Goal: Transaction & Acquisition: Purchase product/service

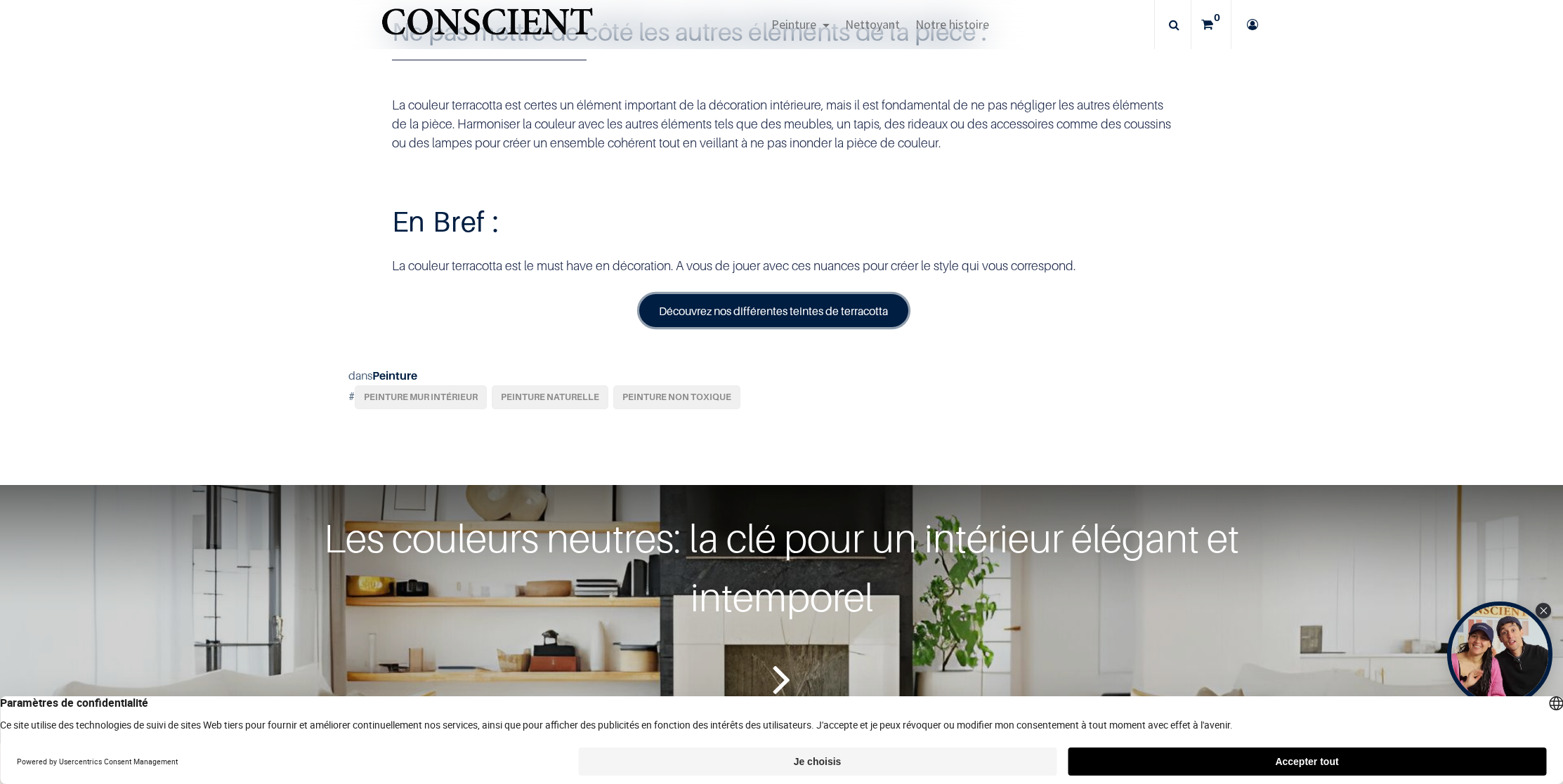
scroll to position [4961, 0]
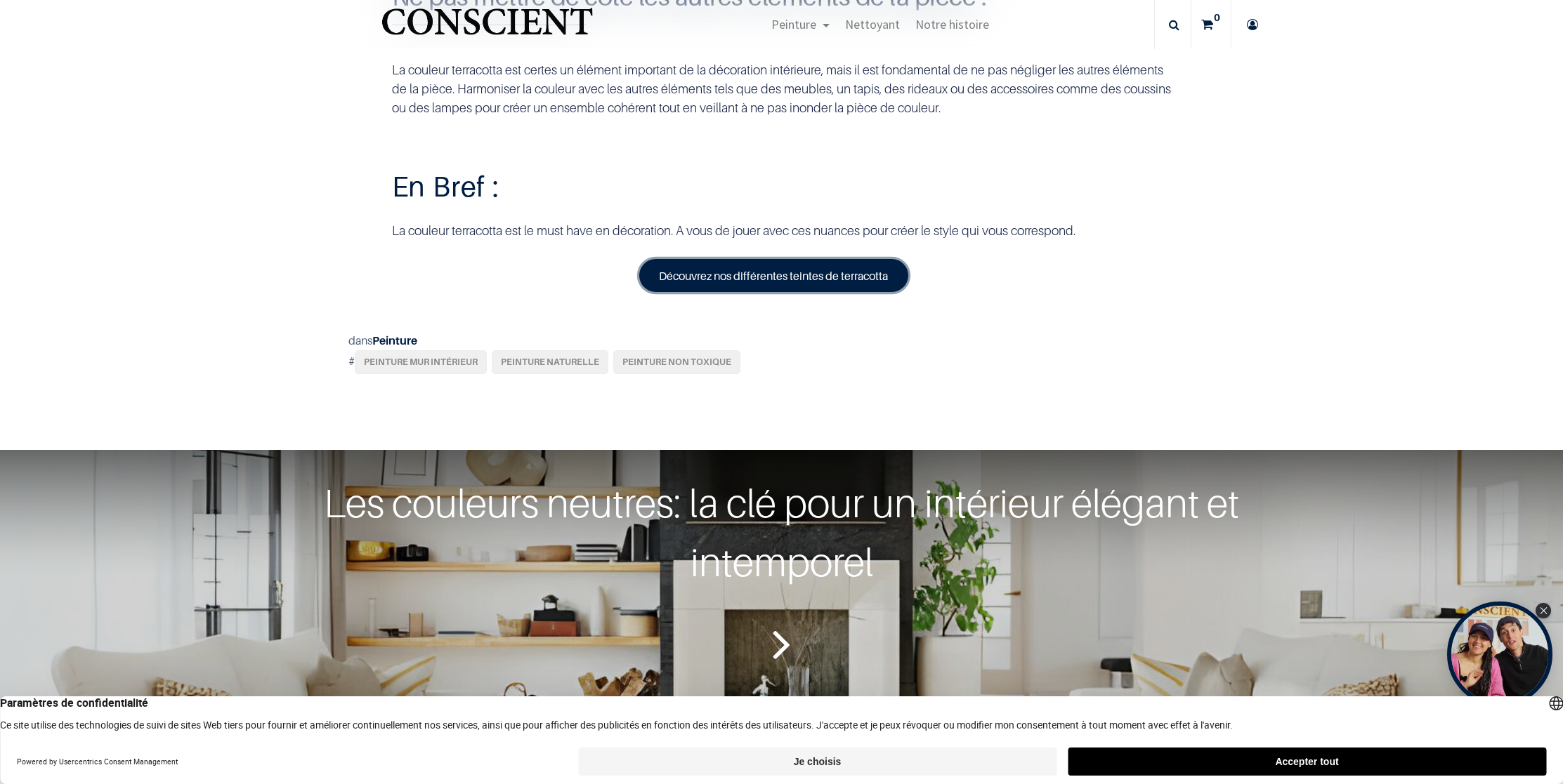
click at [706, 291] on link "Découvrez nos différentes teintes de terracotta" at bounding box center [774, 275] width 270 height 32
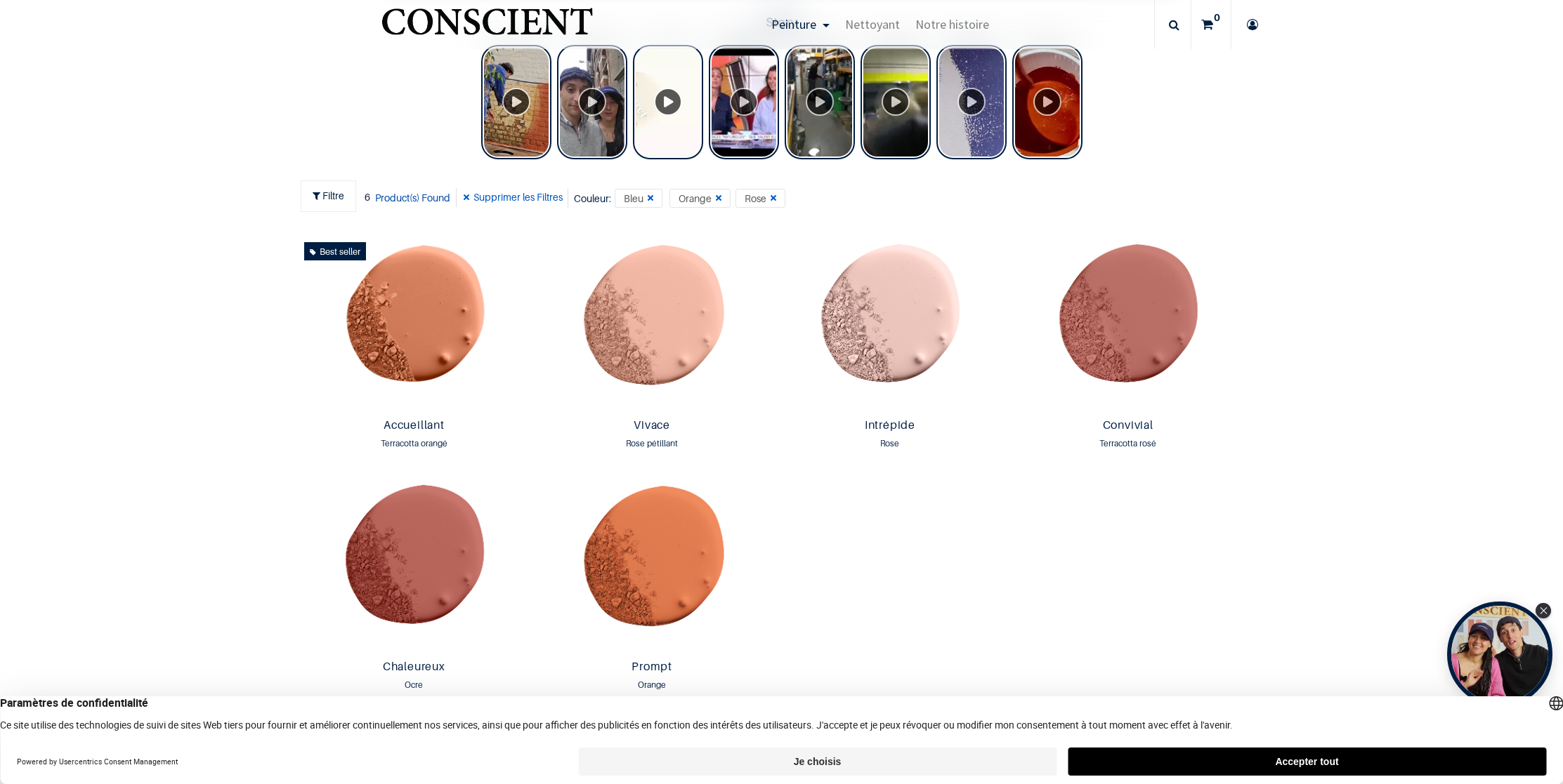
scroll to position [780, 0]
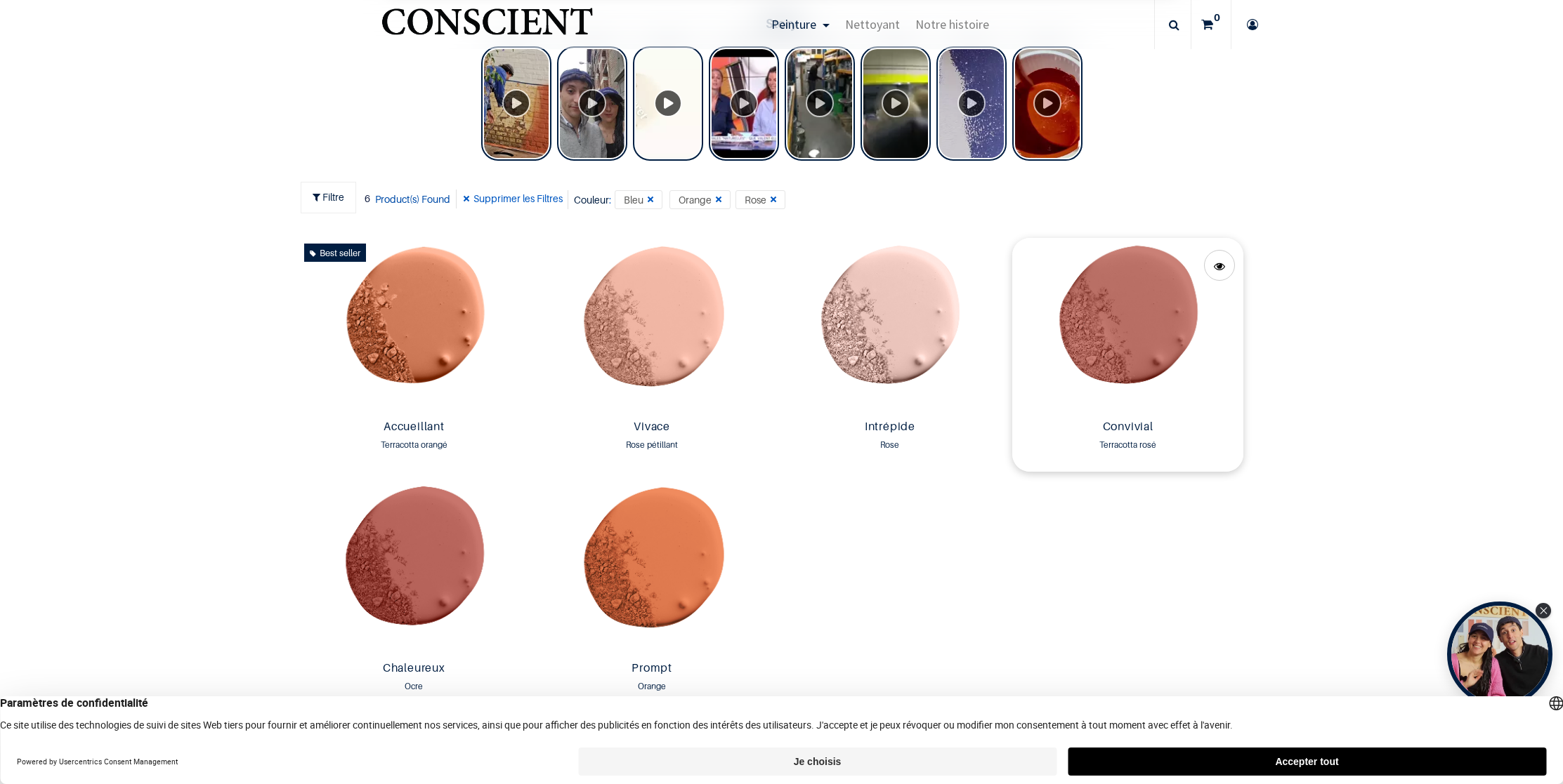
click at [1106, 374] on img at bounding box center [1127, 326] width 231 height 176
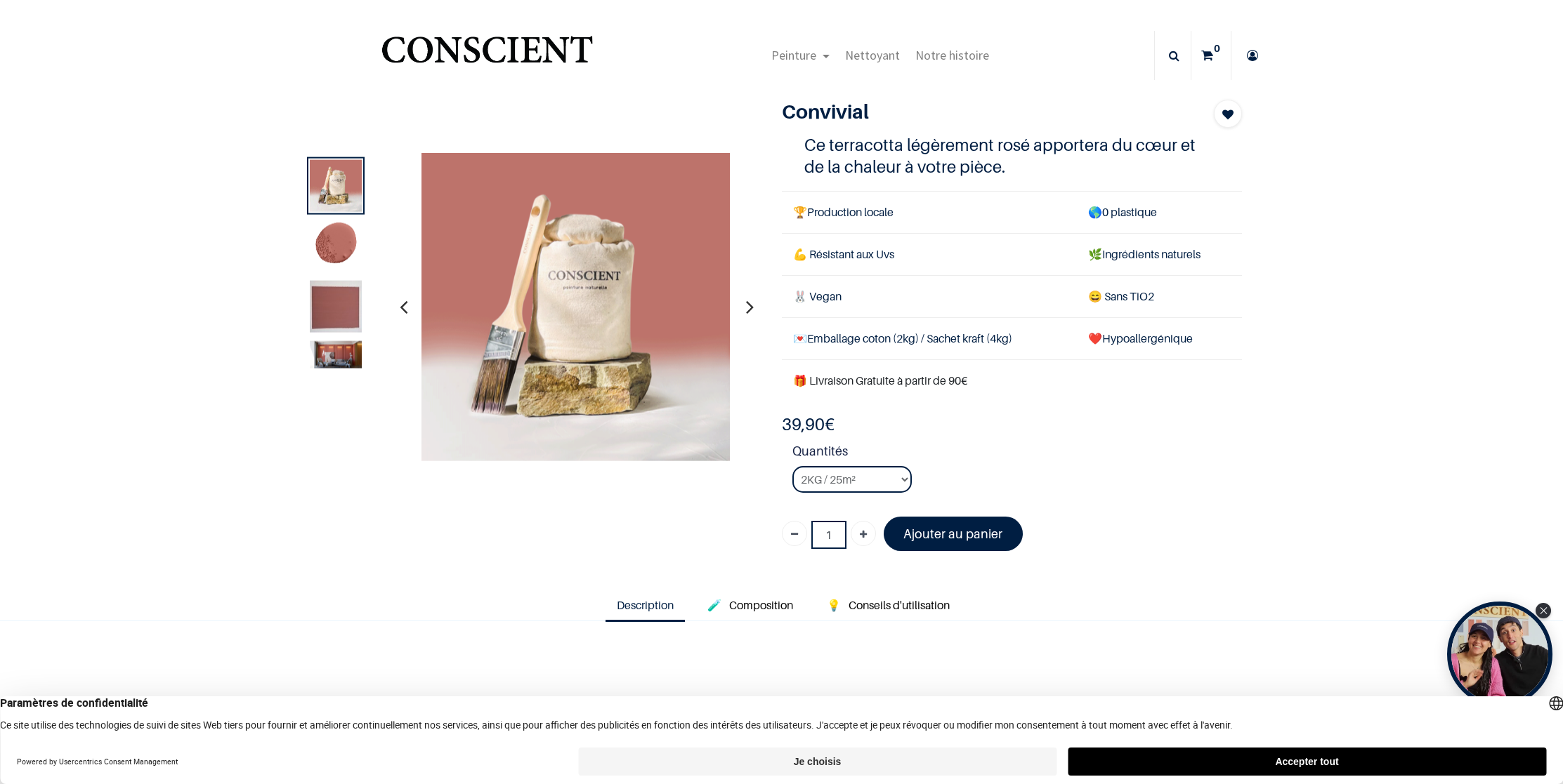
click at [331, 316] on img at bounding box center [335, 306] width 52 height 52
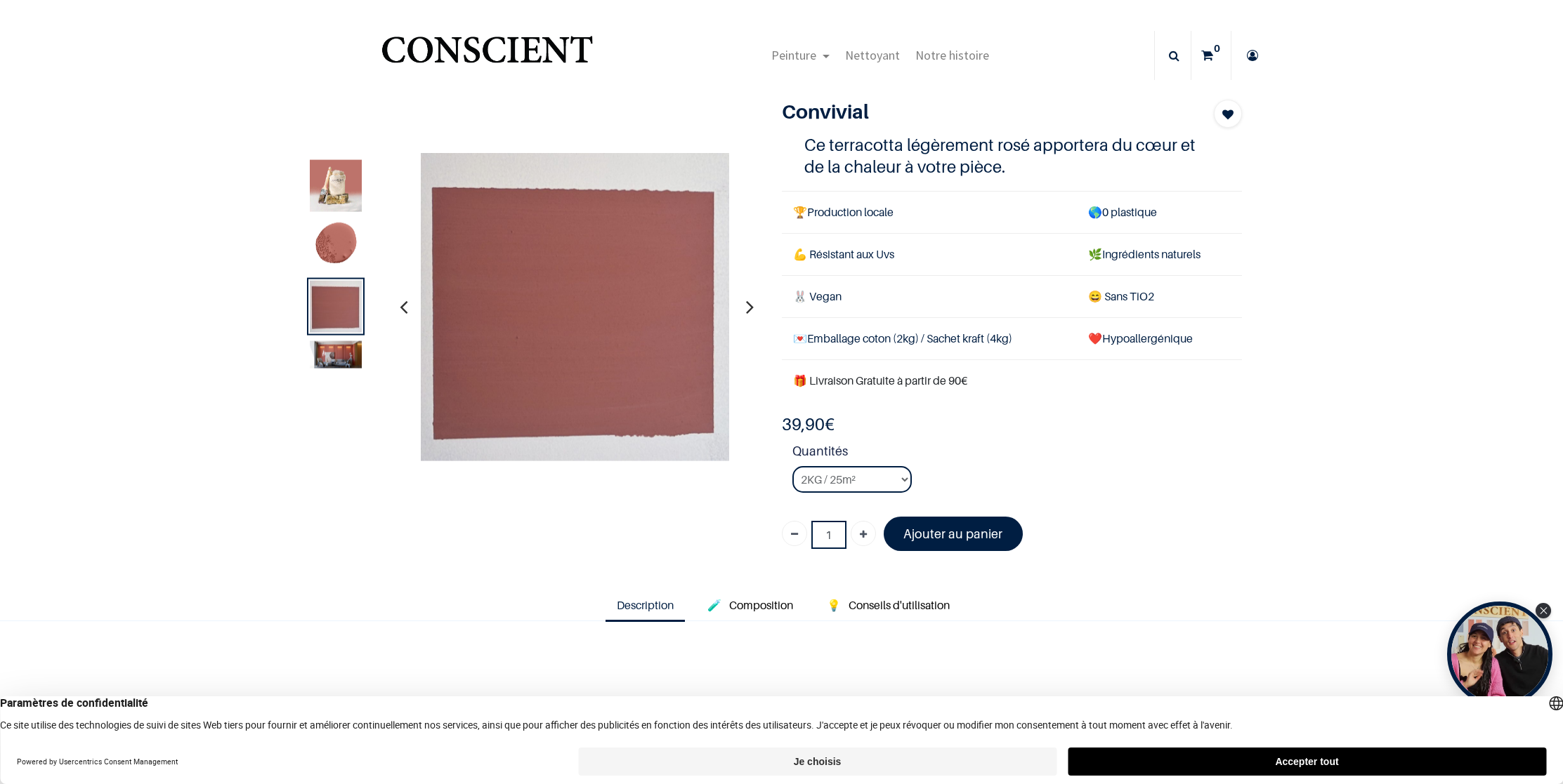
click at [342, 349] on img at bounding box center [335, 353] width 52 height 28
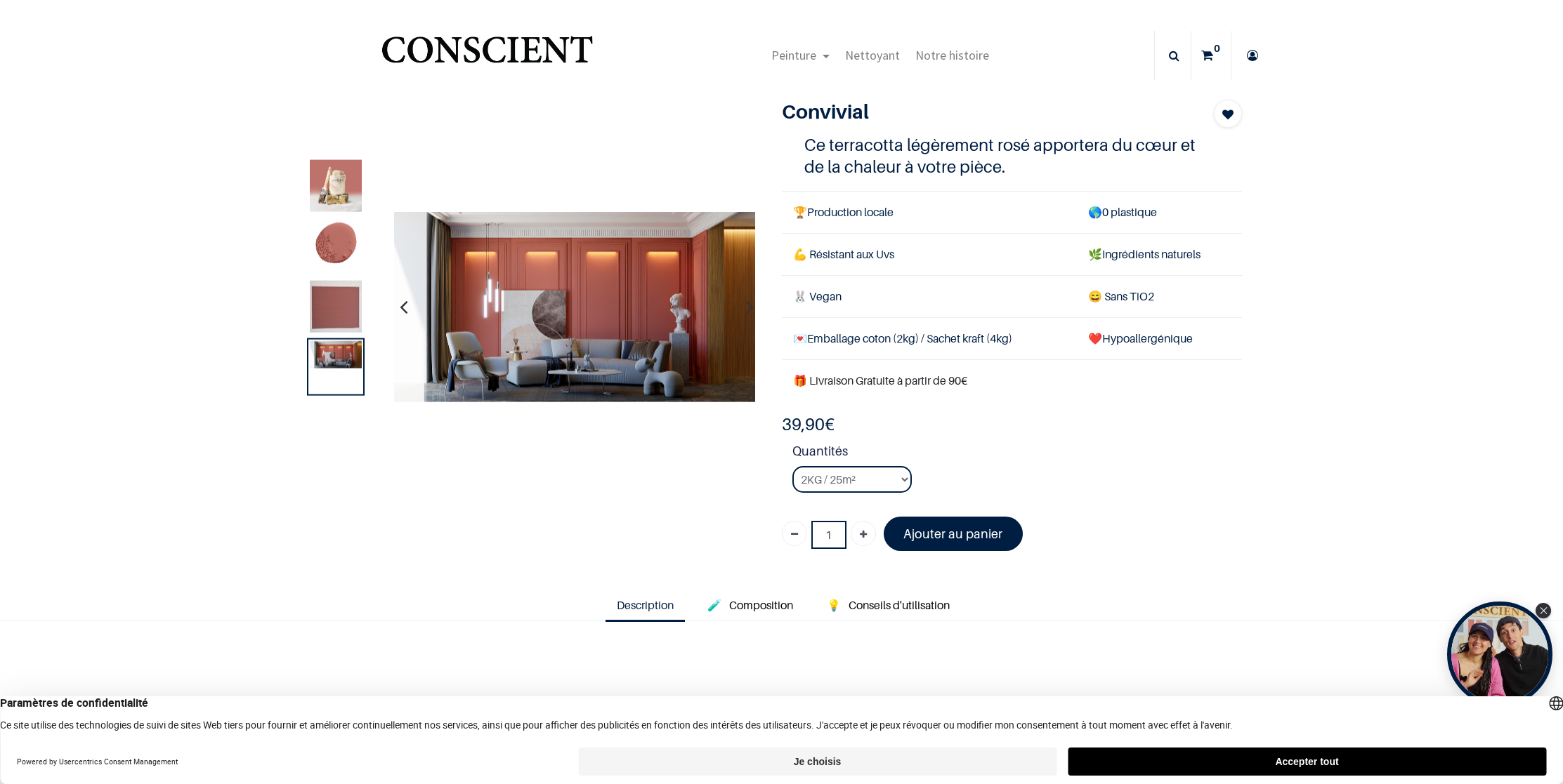
click at [340, 320] on img at bounding box center [335, 306] width 52 height 52
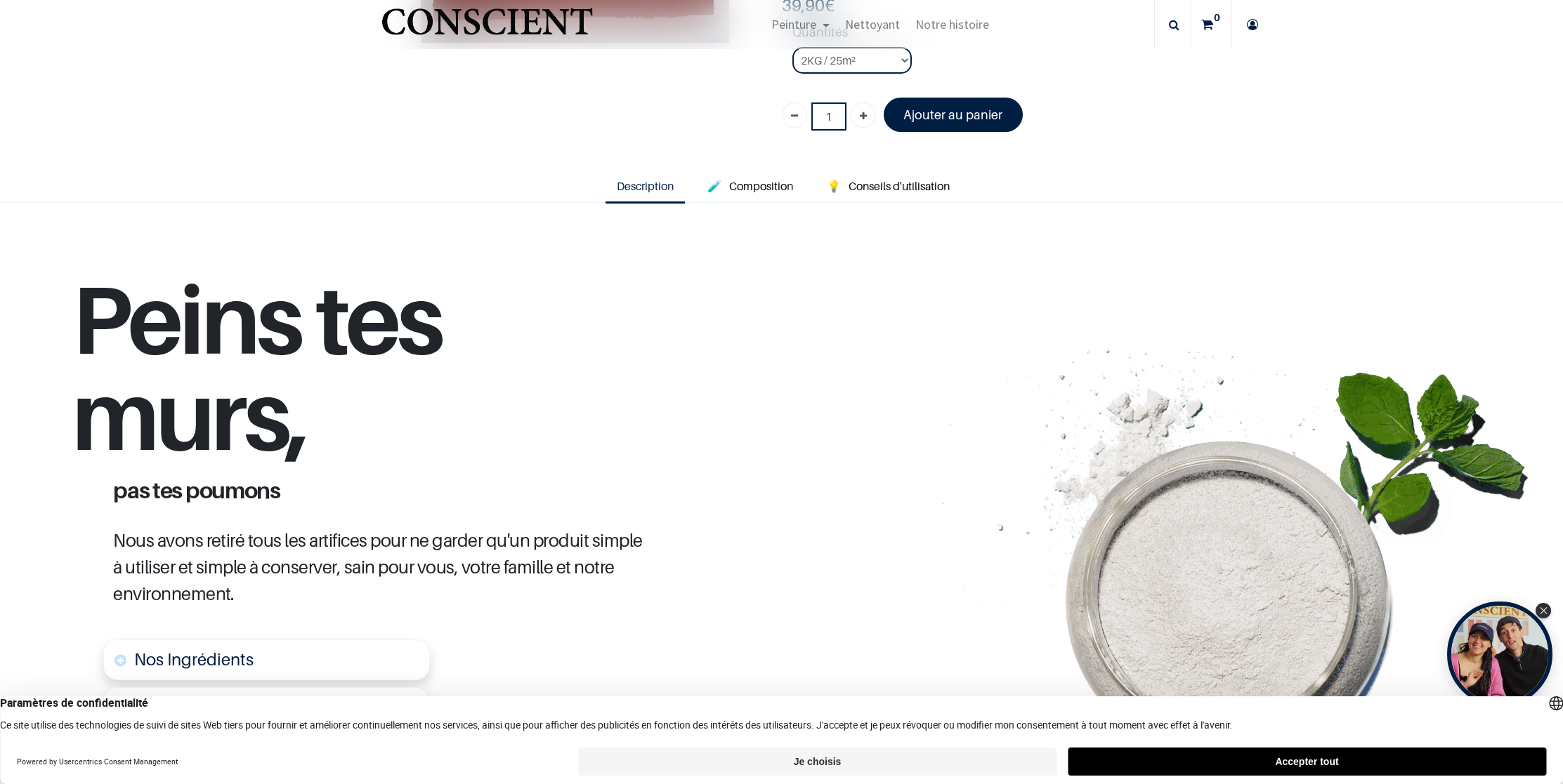
scroll to position [570, 0]
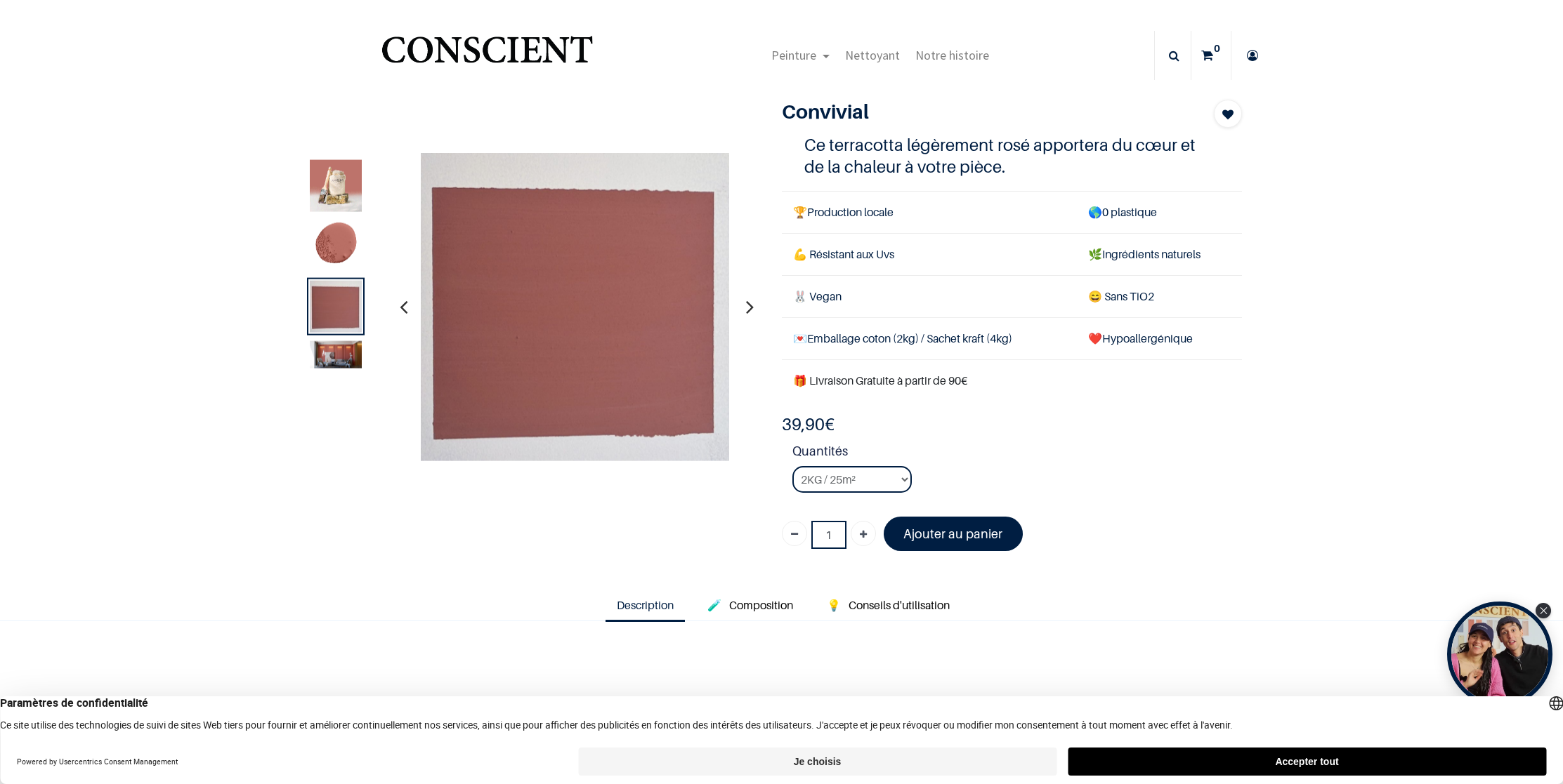
click at [327, 251] on img at bounding box center [335, 246] width 52 height 52
